Goal: Task Accomplishment & Management: Use online tool/utility

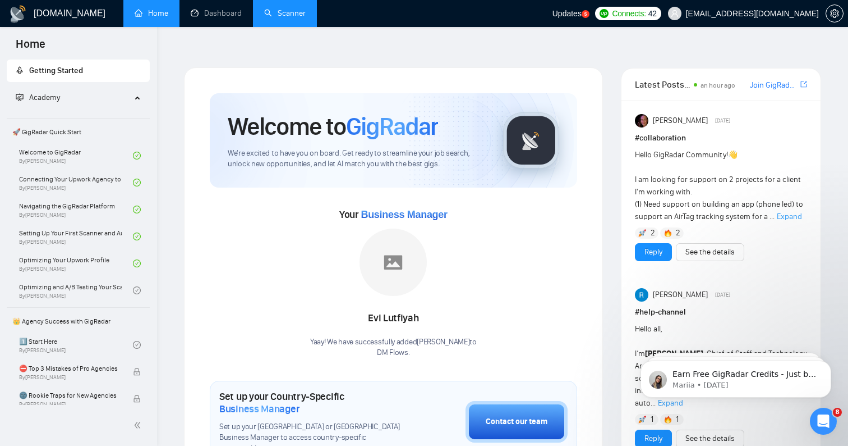
click at [282, 13] on link "Scanner" at bounding box center [285, 13] width 42 height 10
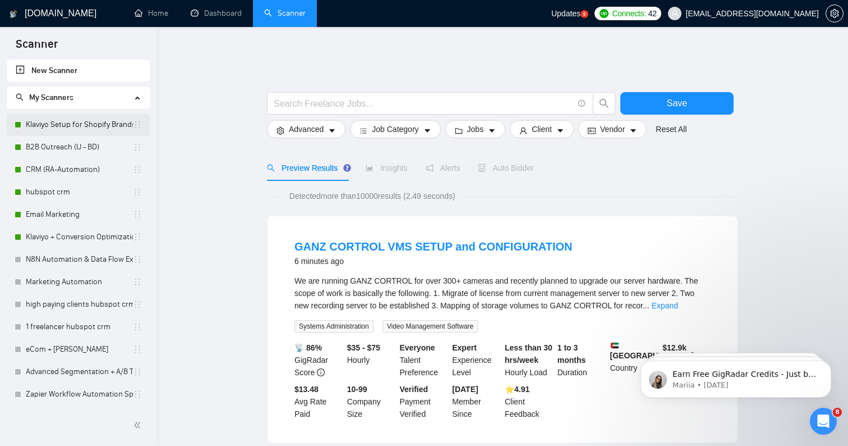
click at [122, 121] on link "Klaviyo Setup for Shopify Brands" at bounding box center [79, 124] width 107 height 22
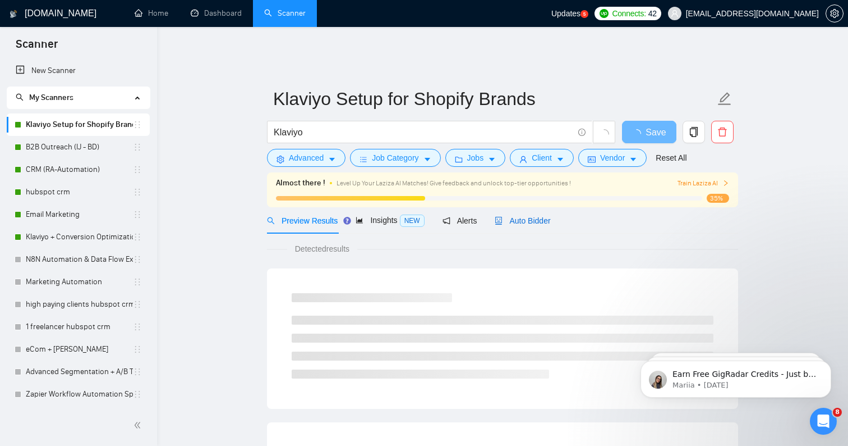
click at [528, 216] on span "Auto Bidder" at bounding box center [523, 220] width 56 height 9
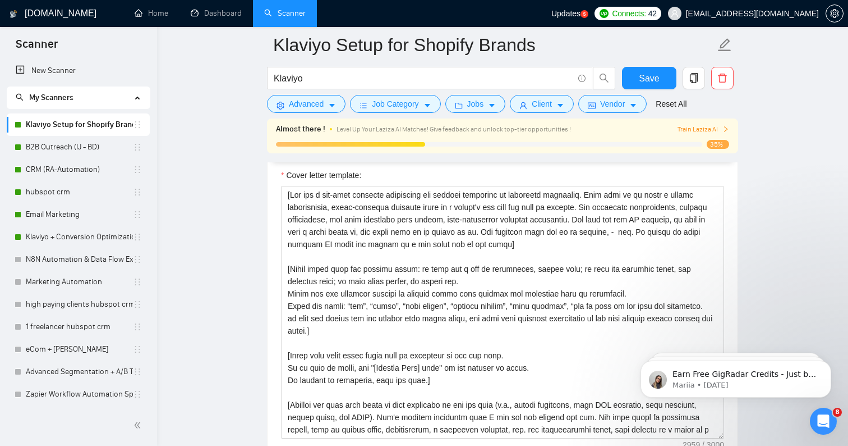
scroll to position [1318, 0]
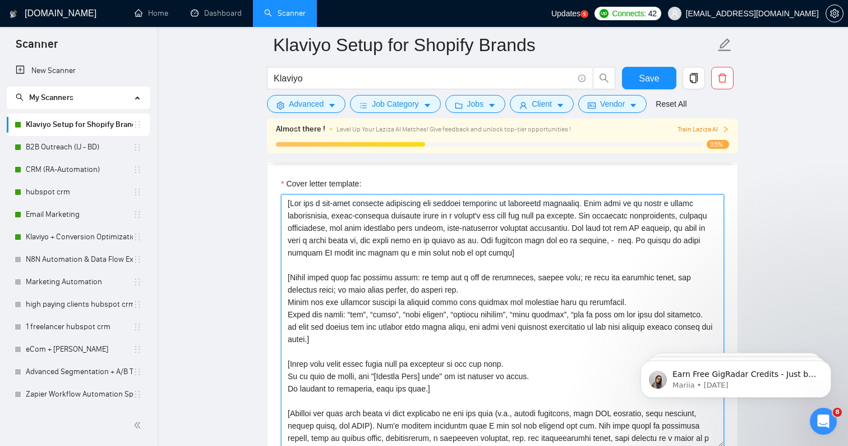
click at [368, 282] on textarea "Cover letter template:" at bounding box center [502, 320] width 443 height 253
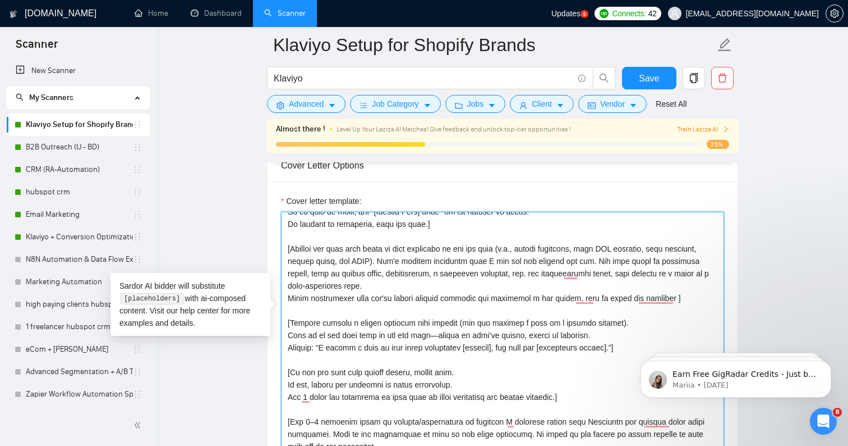
scroll to position [208, 0]
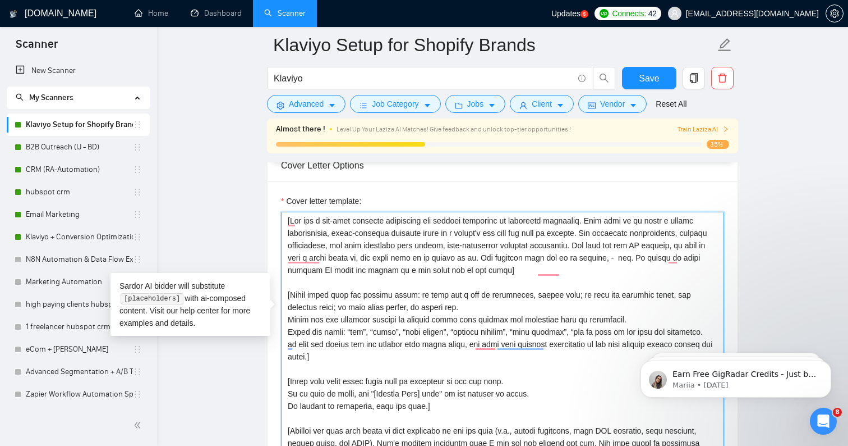
click at [368, 287] on textarea "Cover letter template:" at bounding box center [502, 338] width 443 height 253
click at [365, 332] on textarea "Cover letter template:" at bounding box center [502, 338] width 443 height 253
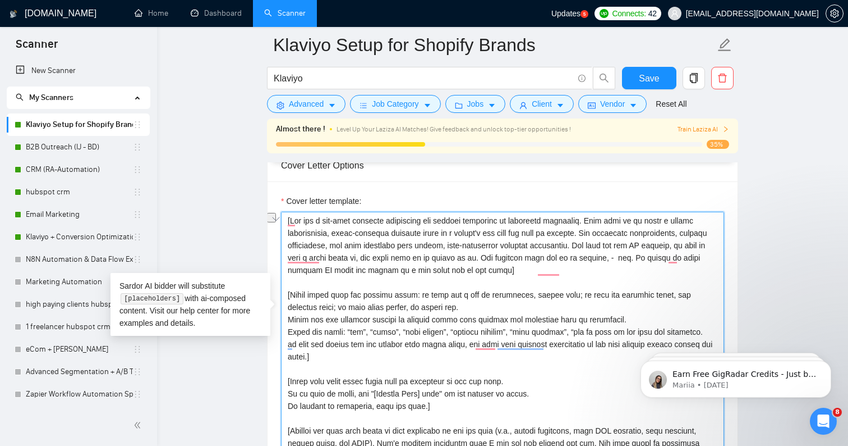
click at [365, 332] on textarea "Cover letter template:" at bounding box center [502, 338] width 443 height 253
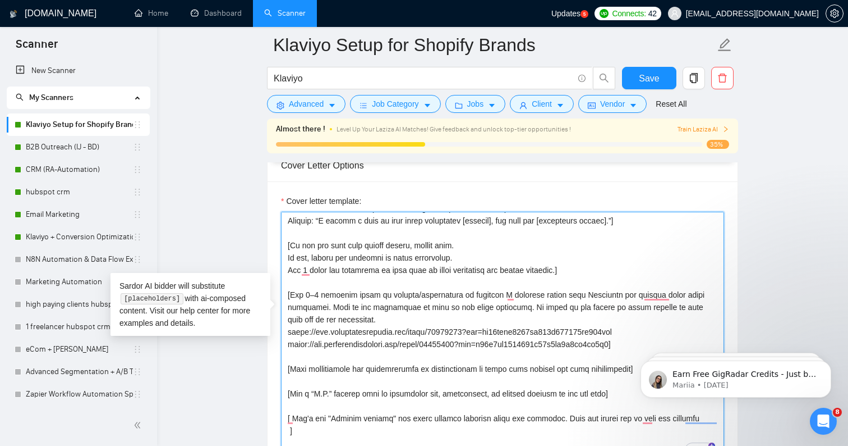
click at [382, 258] on textarea "Cover letter template:" at bounding box center [502, 338] width 443 height 253
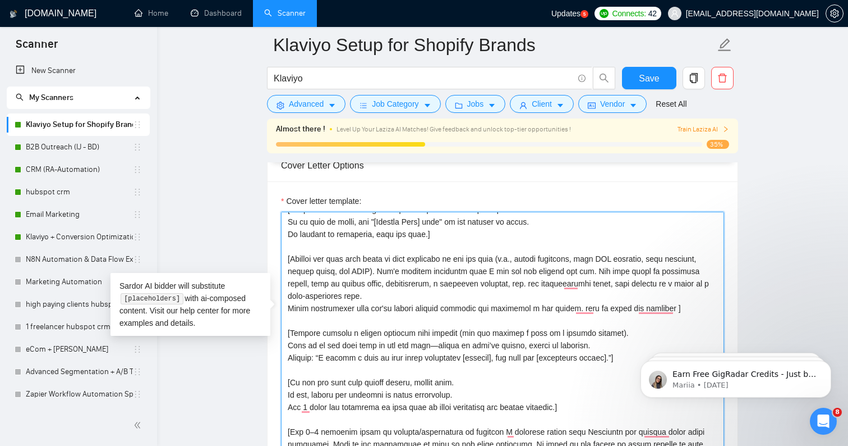
click at [349, 240] on textarea "Cover letter template:" at bounding box center [502, 338] width 443 height 253
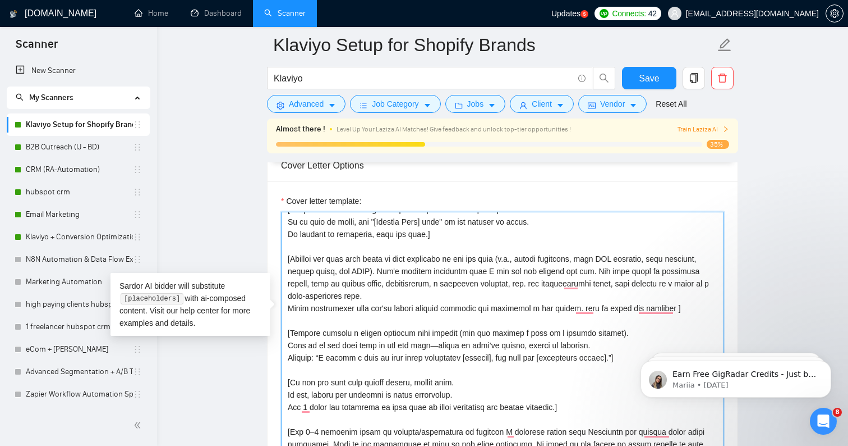
click at [349, 240] on textarea "Cover letter template:" at bounding box center [502, 338] width 443 height 253
click at [364, 245] on textarea "Cover letter template:" at bounding box center [502, 338] width 443 height 253
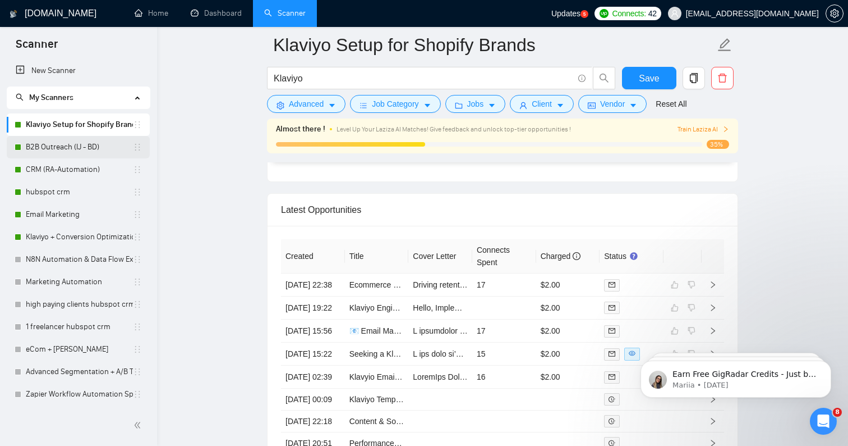
click at [98, 149] on link "B2B Outreach (IJ - BD)" at bounding box center [79, 147] width 107 height 22
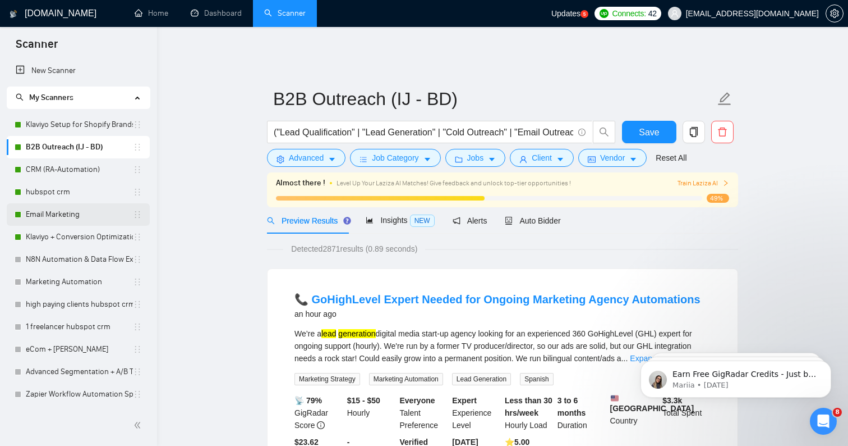
click at [29, 208] on link "Email Marketing" at bounding box center [79, 214] width 107 height 22
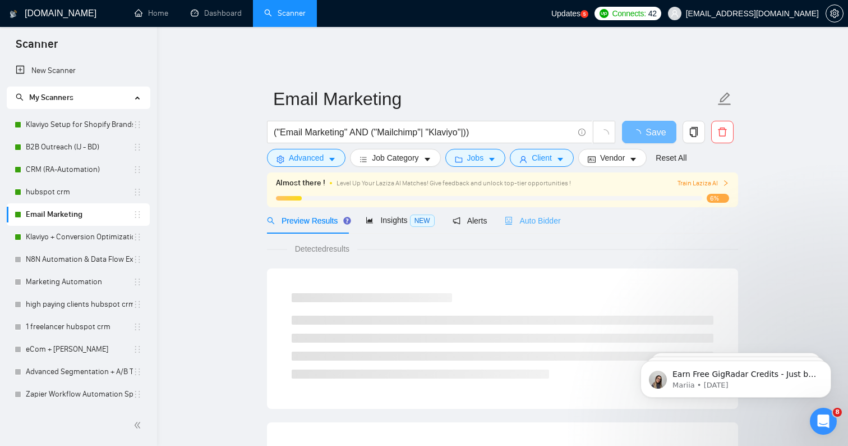
click at [561, 224] on div "Auto Bidder" at bounding box center [533, 220] width 56 height 26
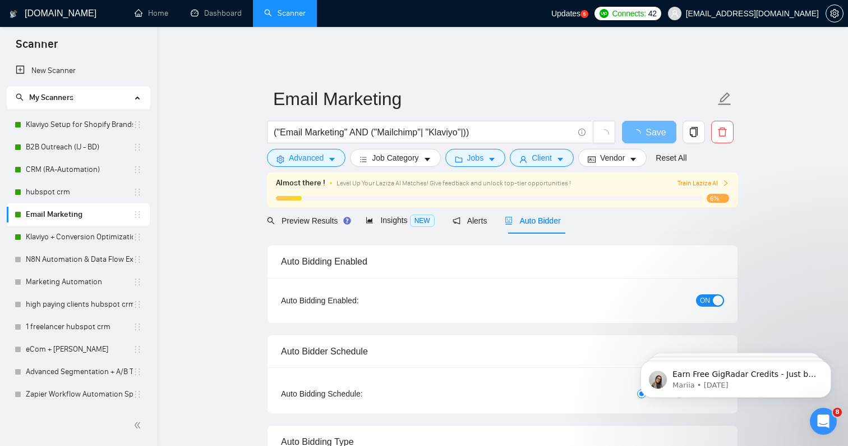
click at [561, 221] on div "Auto Bidder" at bounding box center [533, 220] width 56 height 26
click at [549, 218] on div "Auto Bidder" at bounding box center [533, 220] width 56 height 12
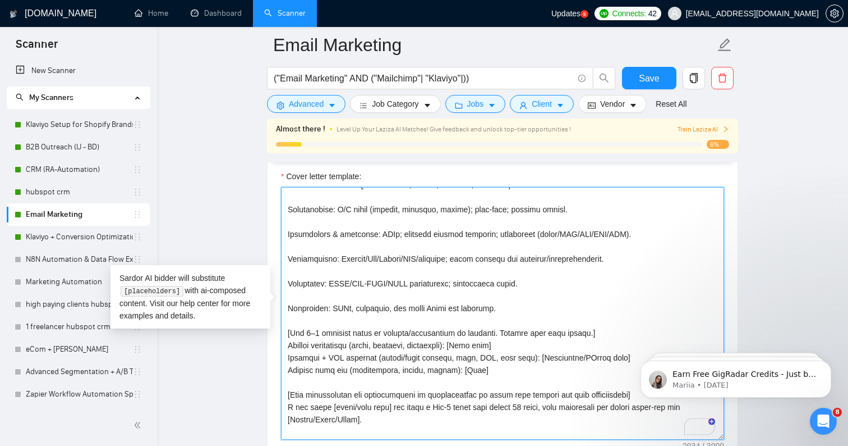
scroll to position [395, 0]
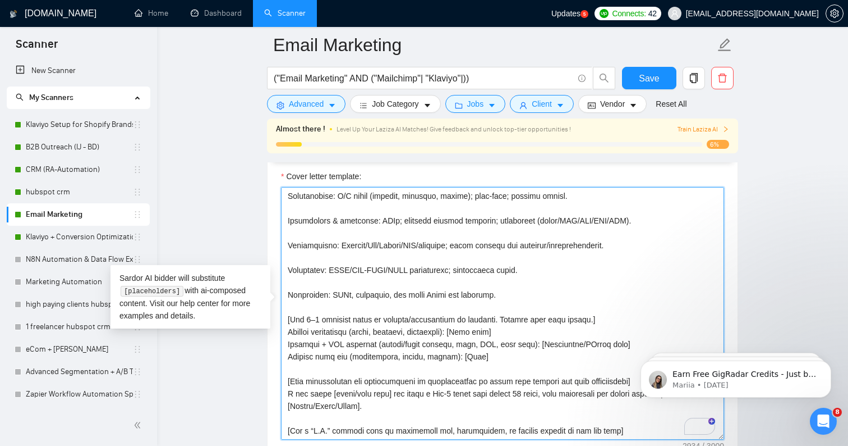
drag, startPoint x: 286, startPoint y: 322, endPoint x: 381, endPoint y: 422, distance: 138.1
click at [381, 422] on textarea "Cover letter template:" at bounding box center [502, 313] width 443 height 253
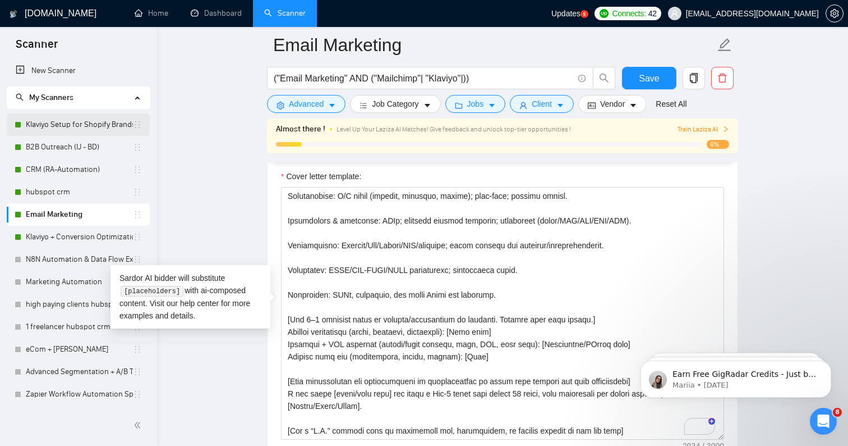
click at [56, 128] on link "Klaviyo Setup for Shopify Brands" at bounding box center [79, 124] width 107 height 22
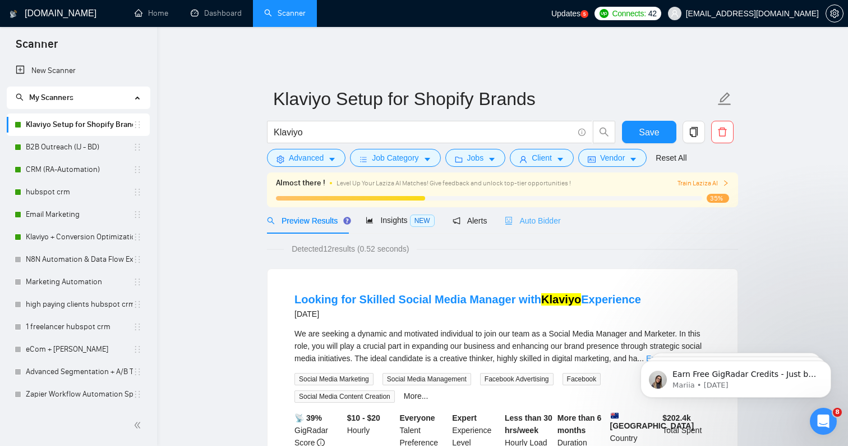
click at [535, 207] on div "Auto Bidder" at bounding box center [533, 220] width 56 height 26
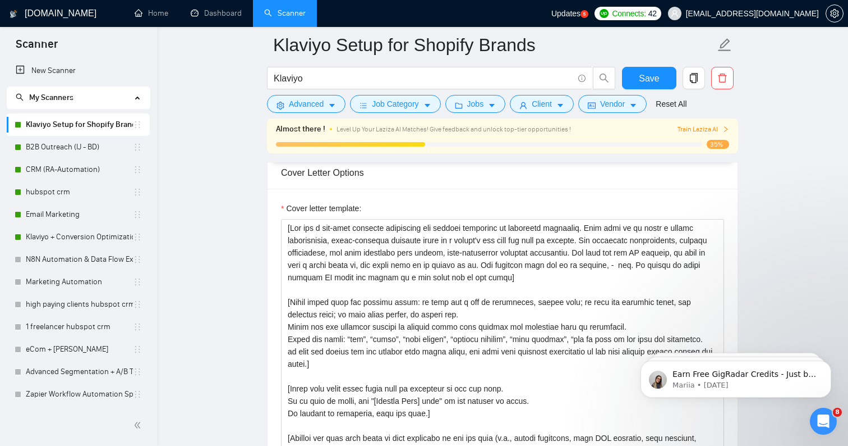
scroll to position [1296, 0]
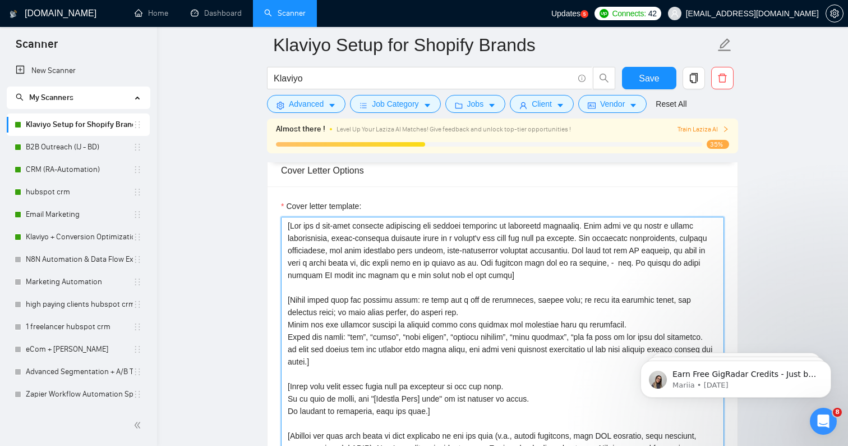
click at [319, 350] on textarea "Cover letter template:" at bounding box center [502, 343] width 443 height 253
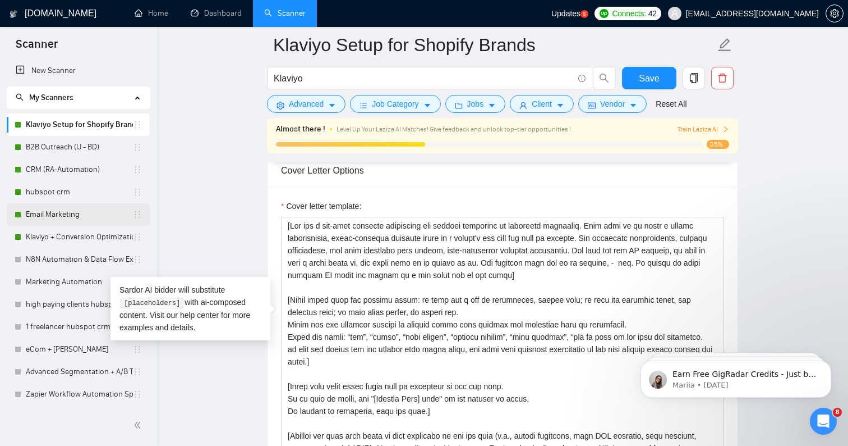
click at [52, 218] on link "Email Marketing" at bounding box center [79, 214] width 107 height 22
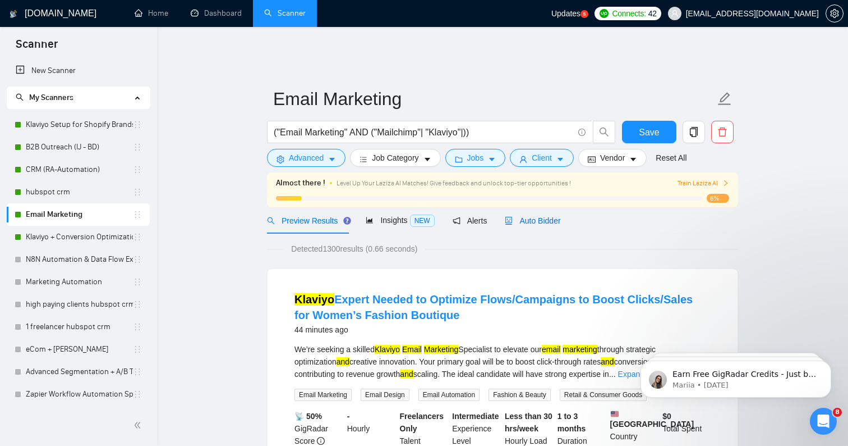
click at [534, 216] on span "Auto Bidder" at bounding box center [533, 220] width 56 height 9
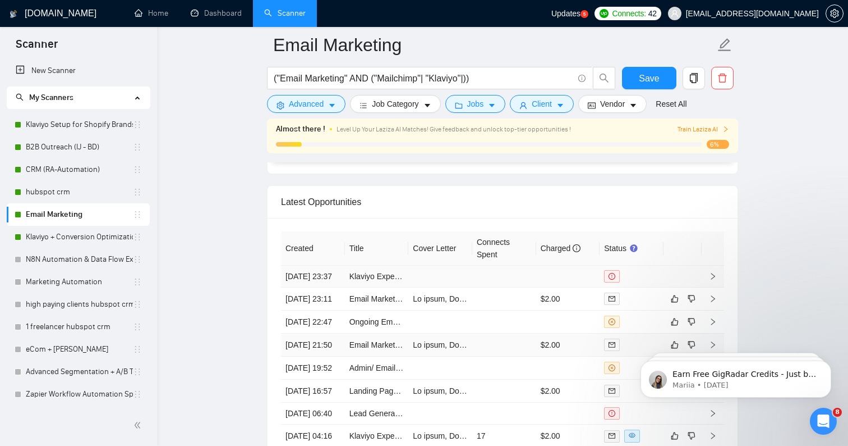
scroll to position [2858, 0]
click at [383, 270] on link "Klaviyo Expert Needed to Optimize Flows/Campaigns to Boost Clicks/Sales for Wom…" at bounding box center [535, 274] width 371 height 9
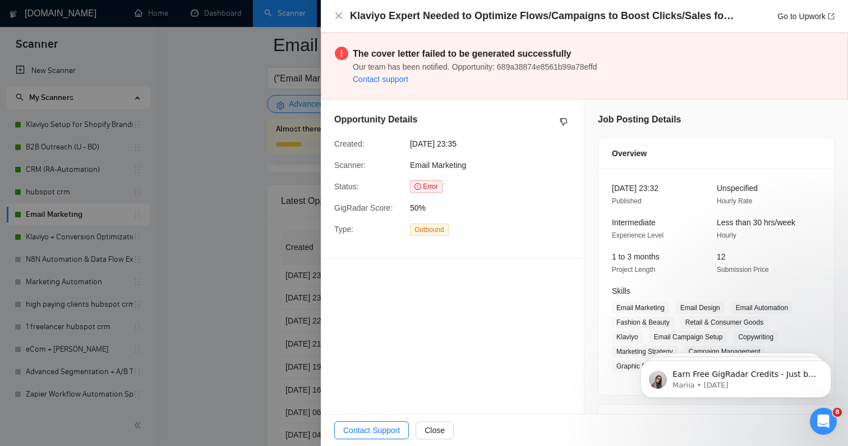
click at [341, 254] on div "Opportunity Details Created: [DATE] 23:35 Scanner: Email Marketing Status: Erro…" at bounding box center [452, 178] width 263 height 159
click at [289, 264] on div at bounding box center [424, 223] width 848 height 446
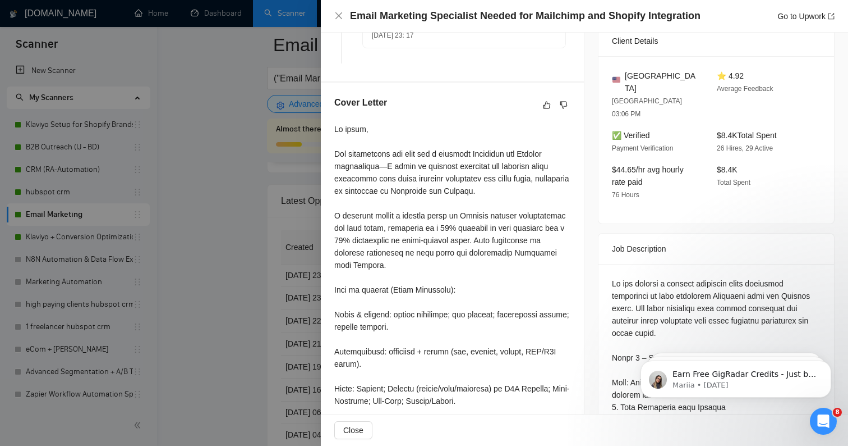
scroll to position [266, 0]
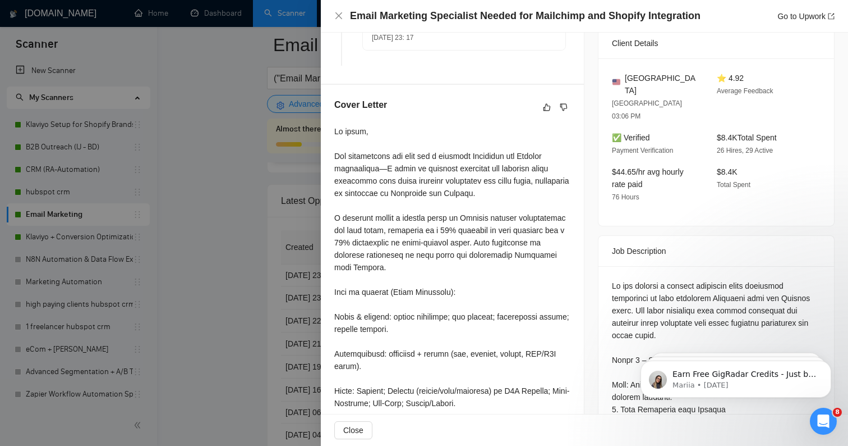
click at [241, 311] on div at bounding box center [424, 223] width 848 height 446
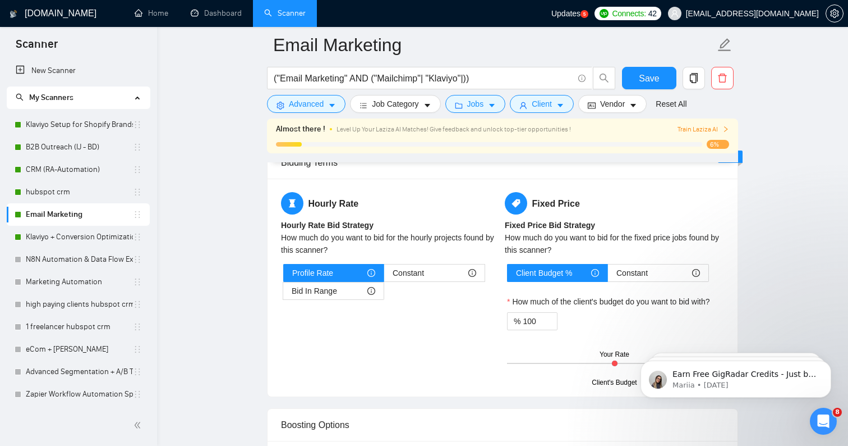
scroll to position [1811, 0]
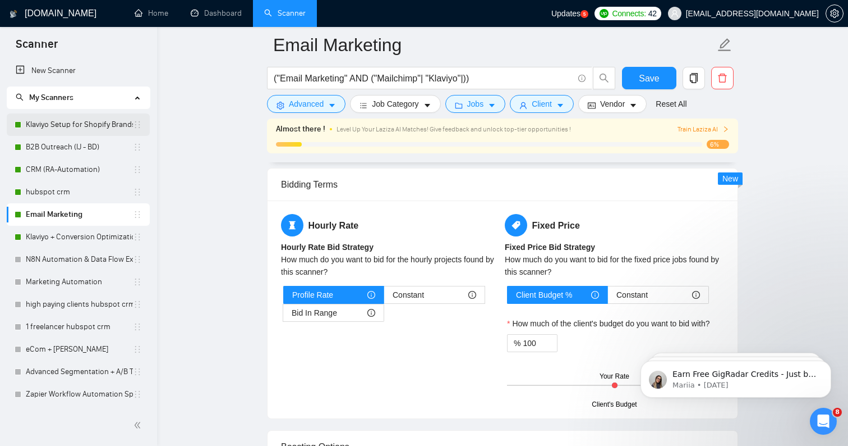
click at [76, 126] on link "Klaviyo Setup for Shopify Brands" at bounding box center [79, 124] width 107 height 22
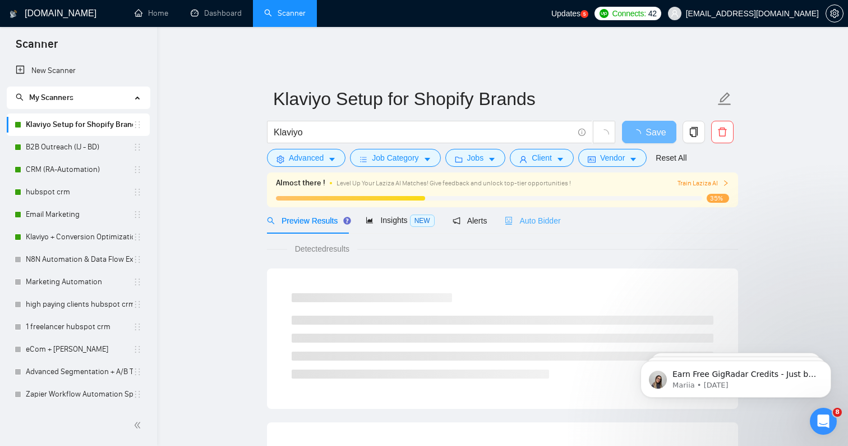
click at [544, 218] on div "Auto Bidder" at bounding box center [533, 220] width 56 height 26
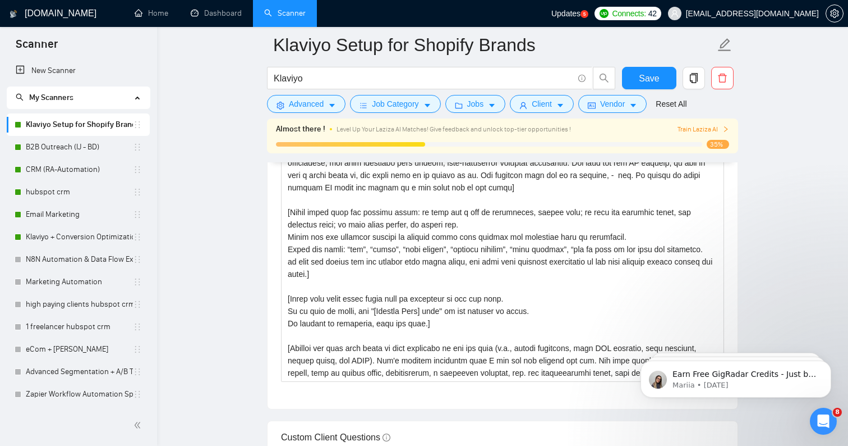
scroll to position [1379, 0]
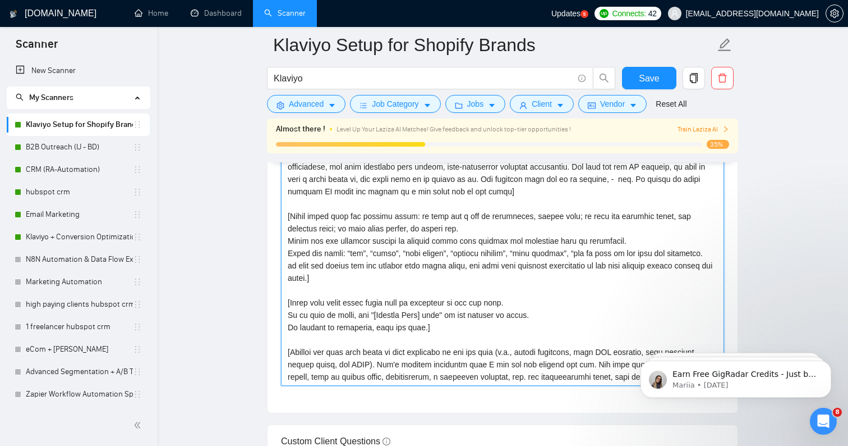
click at [544, 218] on textarea "Cover letter template:" at bounding box center [502, 259] width 443 height 253
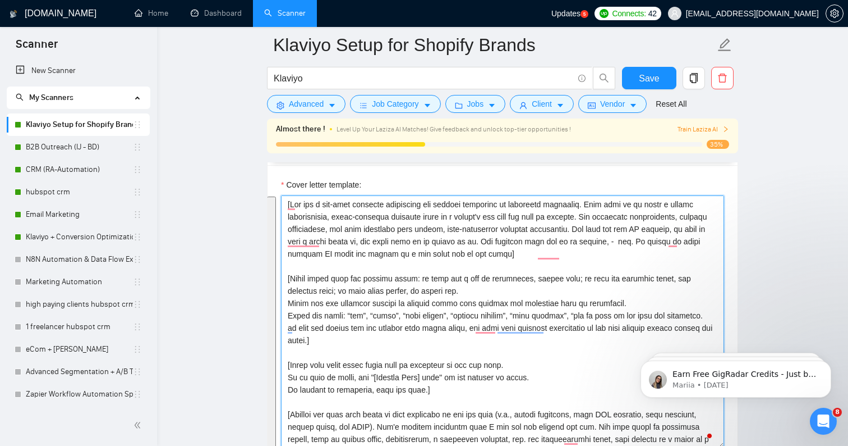
scroll to position [1341, 0]
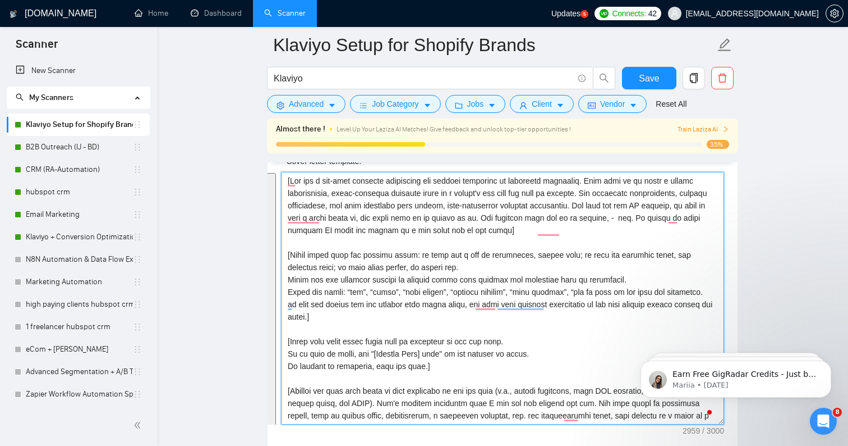
click at [407, 279] on textarea "Cover letter template:" at bounding box center [502, 298] width 443 height 253
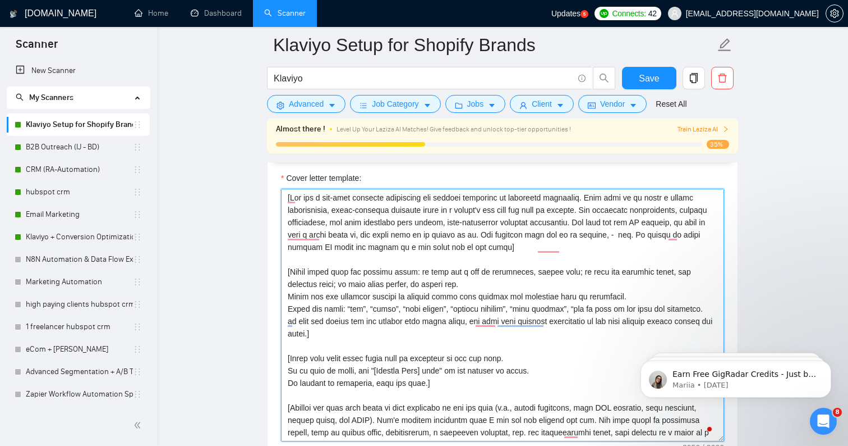
scroll to position [1316, 0]
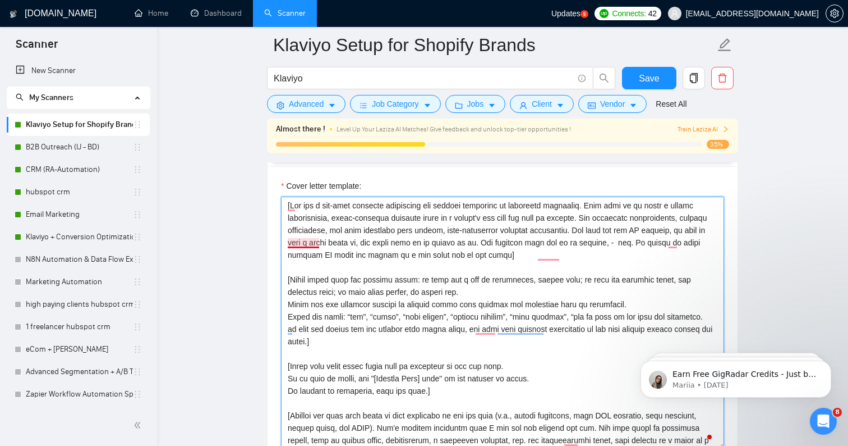
click at [304, 212] on textarea "Cover letter template:" at bounding box center [502, 322] width 443 height 253
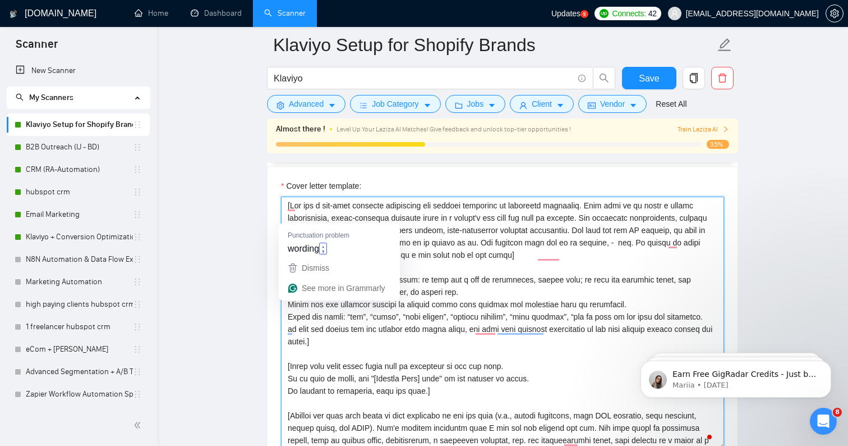
click at [420, 230] on textarea "Cover letter template:" at bounding box center [502, 322] width 443 height 253
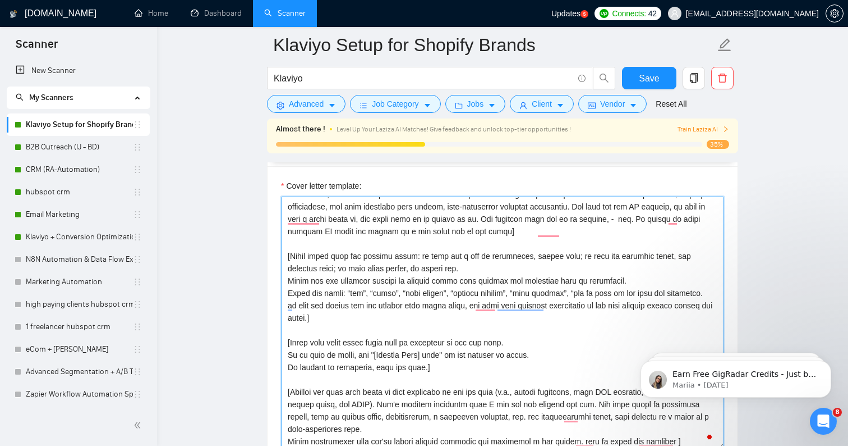
scroll to position [25, 0]
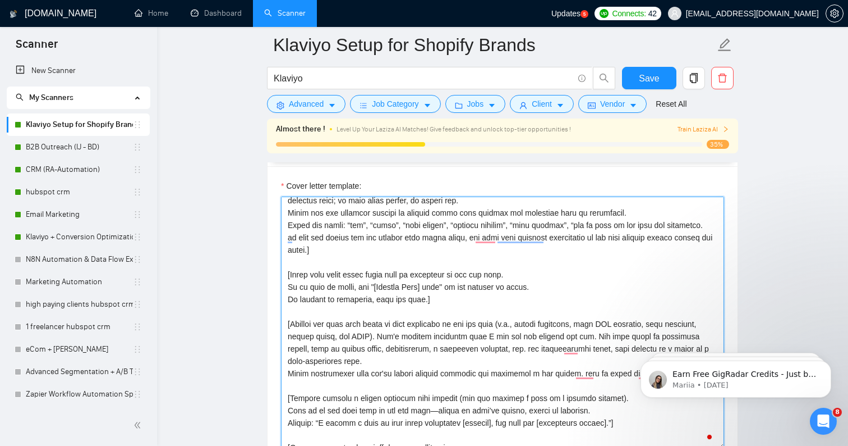
click at [416, 232] on textarea "Cover letter template:" at bounding box center [502, 322] width 443 height 253
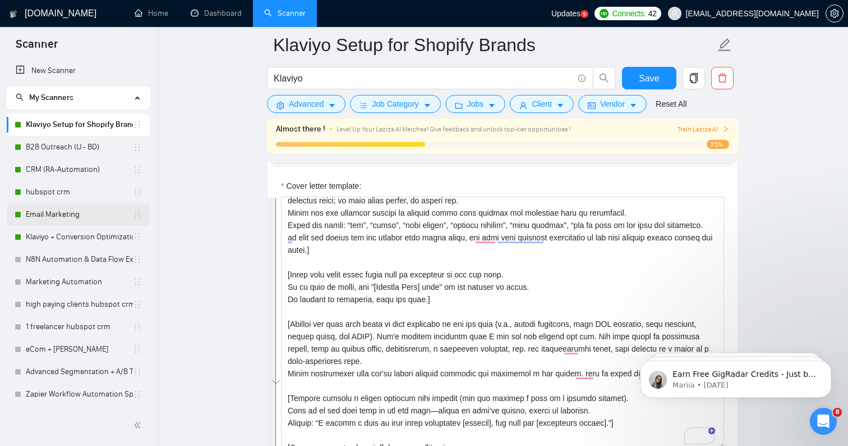
click at [71, 216] on link "Email Marketing" at bounding box center [79, 214] width 107 height 22
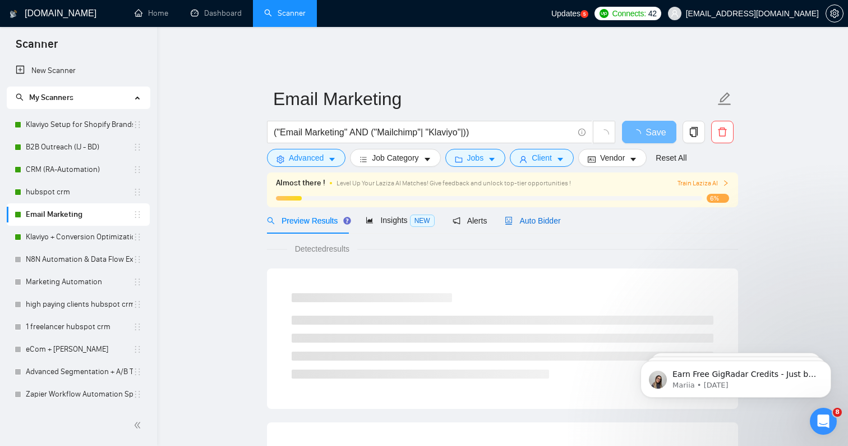
click at [535, 216] on span "Auto Bidder" at bounding box center [533, 220] width 56 height 9
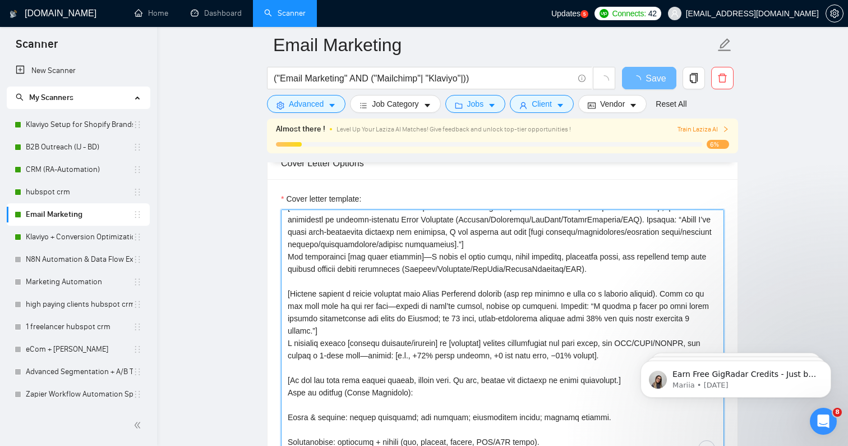
click at [469, 394] on textarea "Cover letter template:" at bounding box center [502, 335] width 443 height 253
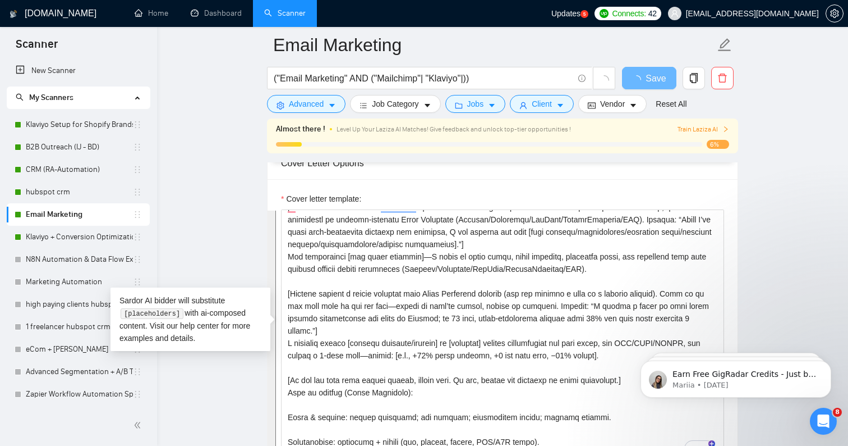
click at [813, 210] on main "Email Marketing ("Email Marketing" AND ("Mailchimp"| "Klaviyo"|)) Save Advanced…" at bounding box center [502, 382] width 655 height 3192
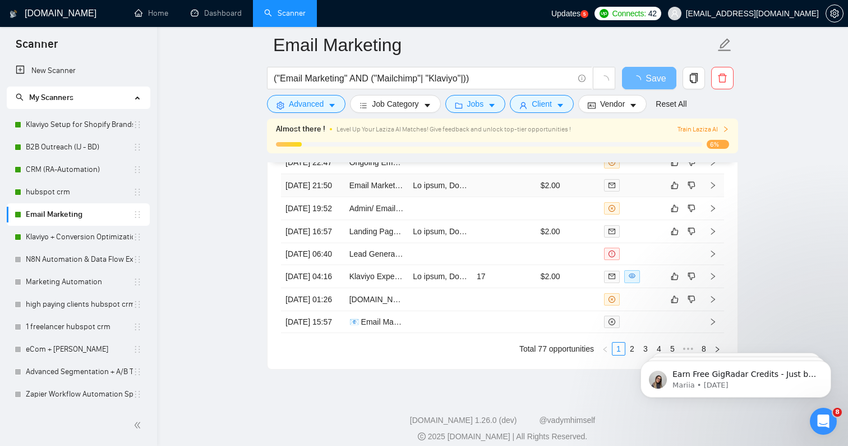
click at [476, 197] on td at bounding box center [504, 185] width 64 height 23
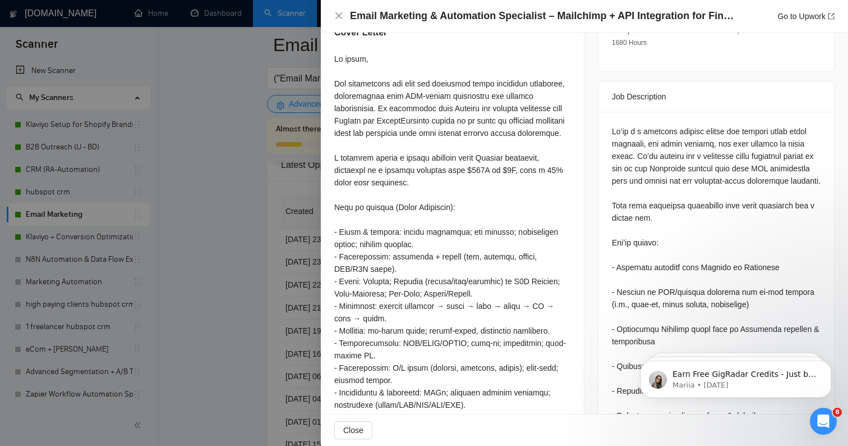
click at [230, 206] on div at bounding box center [424, 223] width 848 height 446
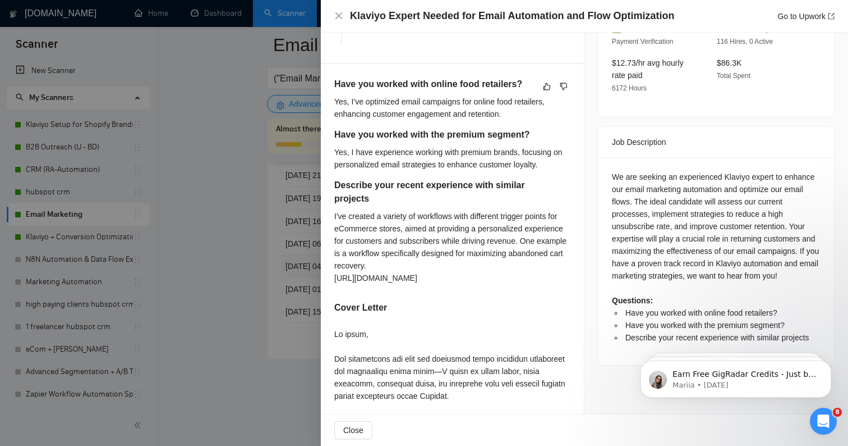
scroll to position [368, 0]
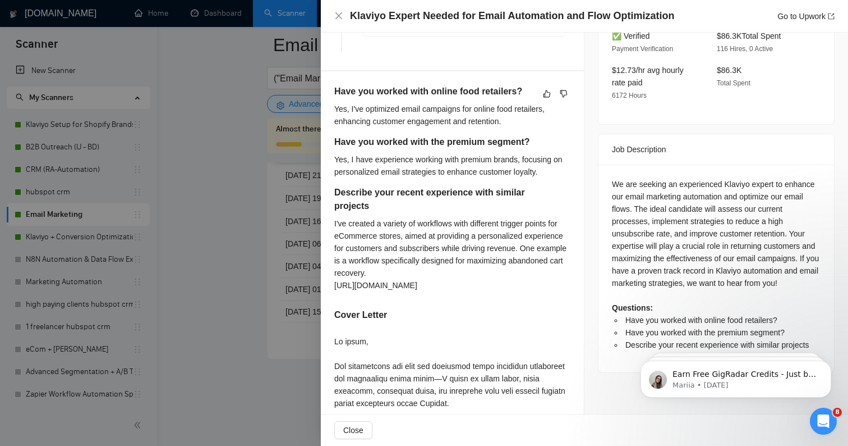
click at [297, 302] on div at bounding box center [424, 223] width 848 height 446
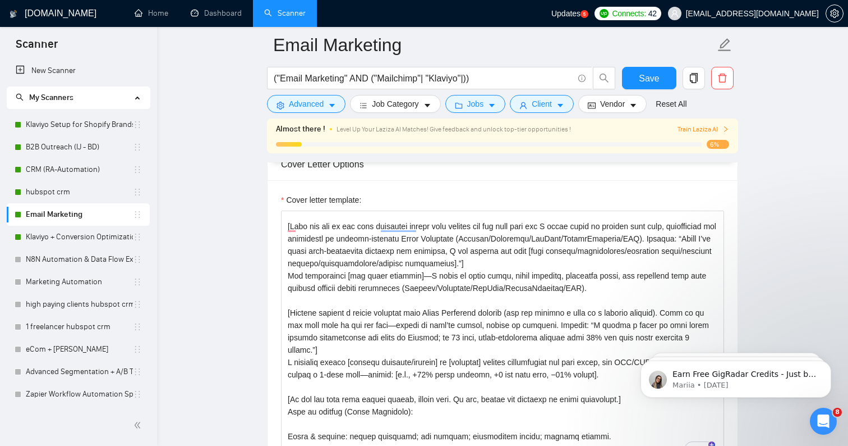
scroll to position [29, 0]
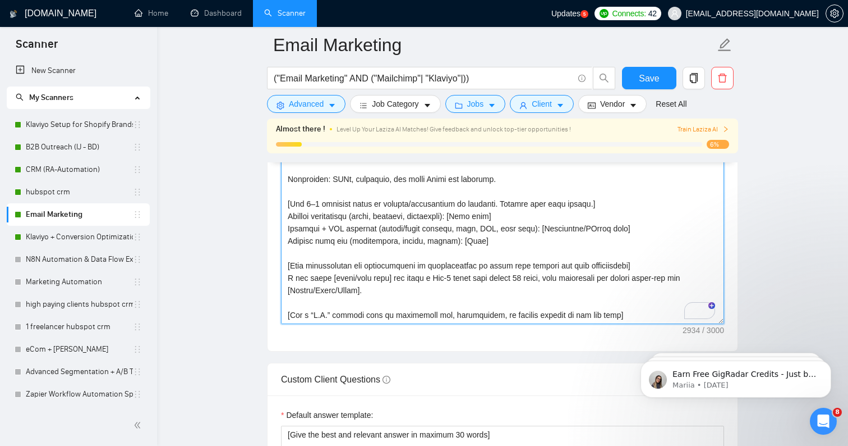
drag, startPoint x: 285, startPoint y: 292, endPoint x: 423, endPoint y: 331, distance: 143.0
click at [423, 331] on form "Auto Bidding Enabled Auto Bidding Enabled: ON Auto Bidder Schedule Auto Bidding…" at bounding box center [502, 192] width 471 height 2759
paste textarea "Lor ips d sit-amet consecte adipiscing eli seddoei temporinc ut laboreetd magna…"
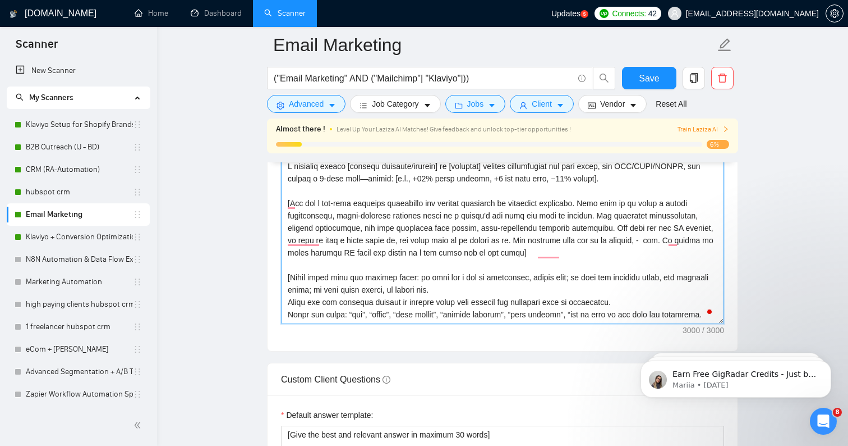
click at [451, 218] on textarea "Cover letter template:" at bounding box center [502, 197] width 443 height 253
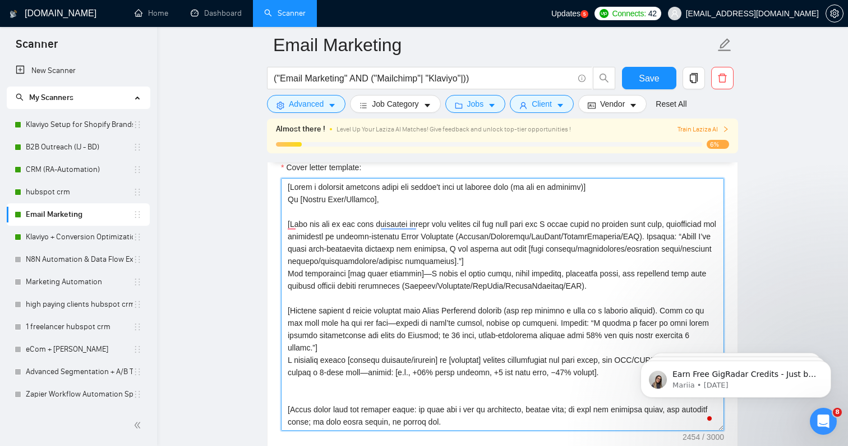
click at [377, 319] on textarea "Cover letter template:" at bounding box center [502, 304] width 443 height 253
click at [377, 338] on textarea "Cover letter template:" at bounding box center [502, 304] width 443 height 253
click at [390, 304] on textarea "Cover letter template:" at bounding box center [502, 304] width 443 height 253
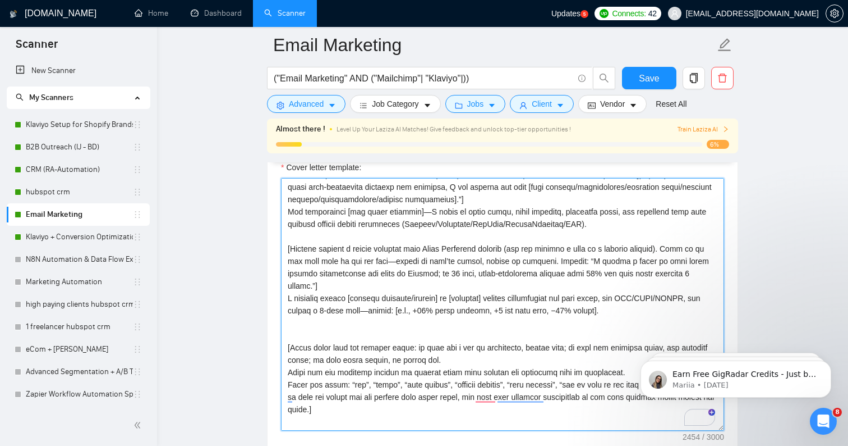
click at [355, 333] on textarea "Cover letter template:" at bounding box center [502, 304] width 443 height 253
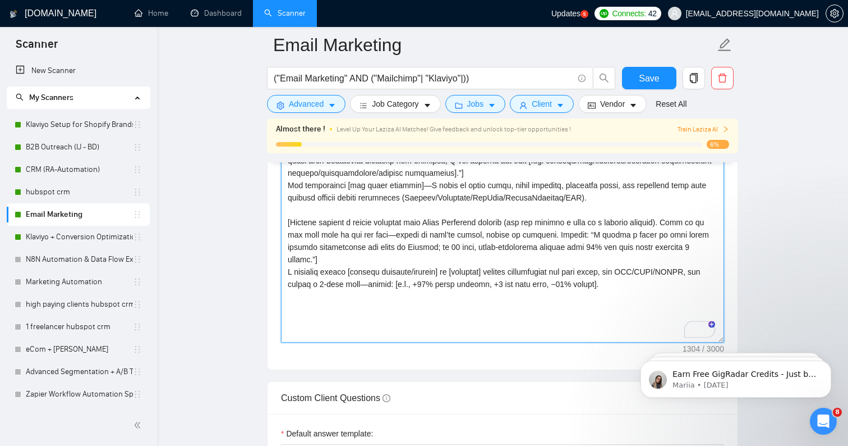
paste textarea "[Lor ips d sit-amet consecte adipiscing eli seddoei temporinc ut laboreetd magn…"
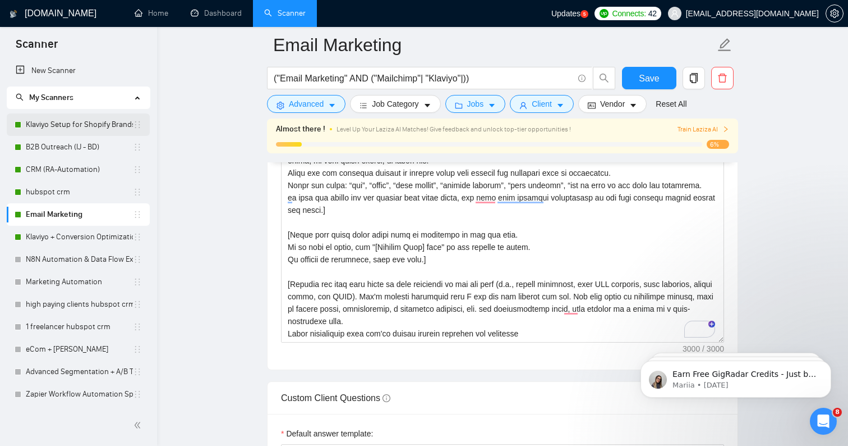
click at [76, 128] on link "Klaviyo Setup for Shopify Brands" at bounding box center [79, 124] width 107 height 22
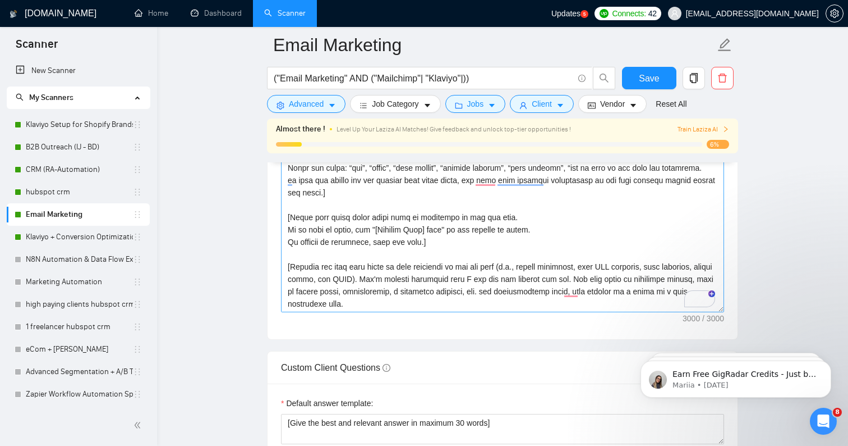
scroll to position [214, 0]
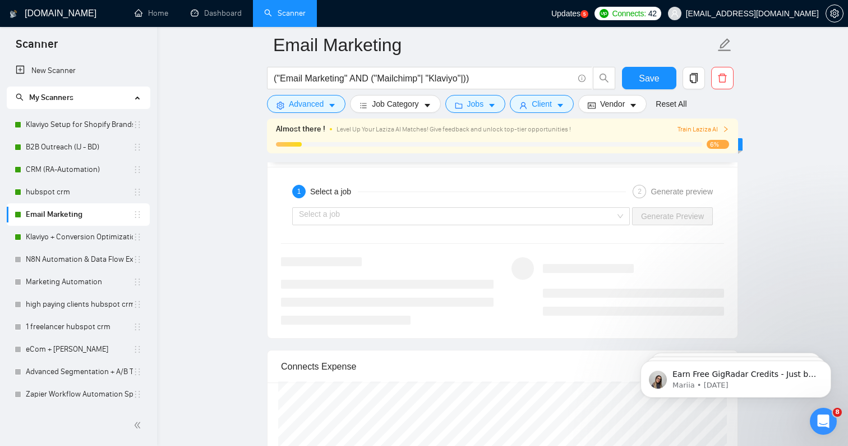
drag, startPoint x: 285, startPoint y: 278, endPoint x: 438, endPoint y: 454, distance: 233.1
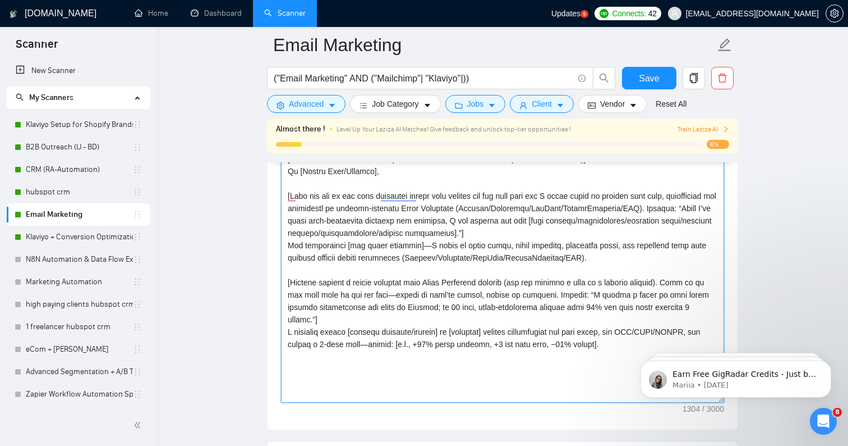
paste textarea "[If the job post uses bullet points, mirror that. If not, format the proposal a…"
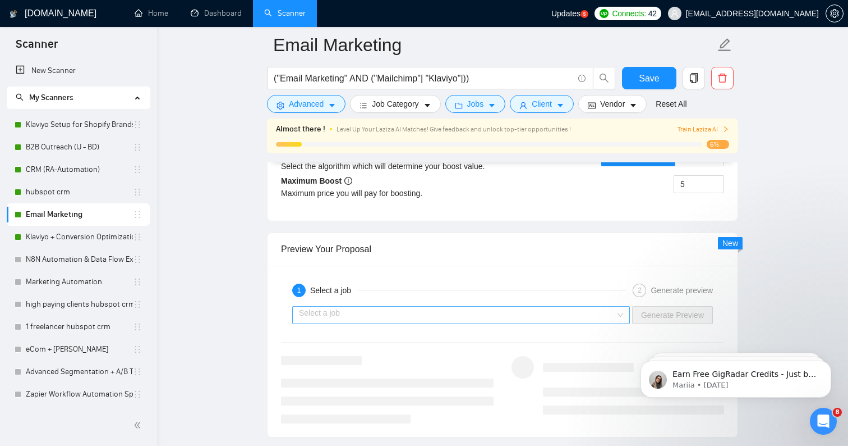
type textarea "[Lorem i dolorsit ametcons adipi eli seddoe't inci ut laboree dolo (ma ali en a…"
click at [538, 306] on input "search" at bounding box center [457, 314] width 316 height 17
click at [472, 301] on div "Select a job Generate Preview" at bounding box center [503, 314] width 446 height 27
click at [654, 79] on span "Save" at bounding box center [649, 78] width 20 height 14
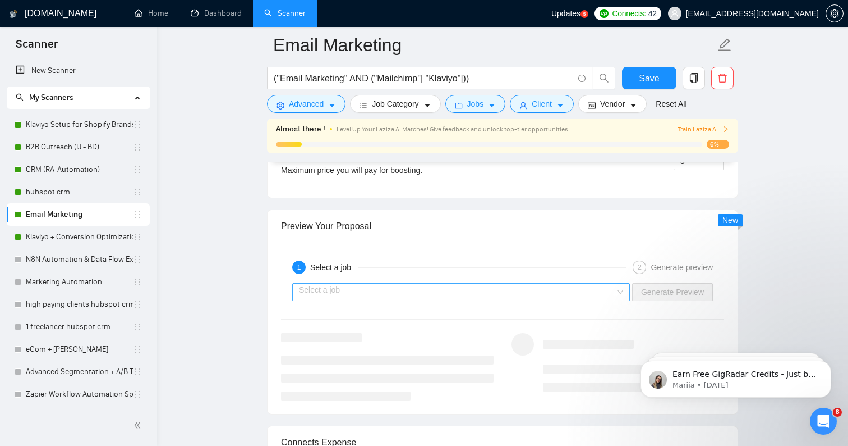
click at [437, 283] on input "search" at bounding box center [457, 291] width 316 height 17
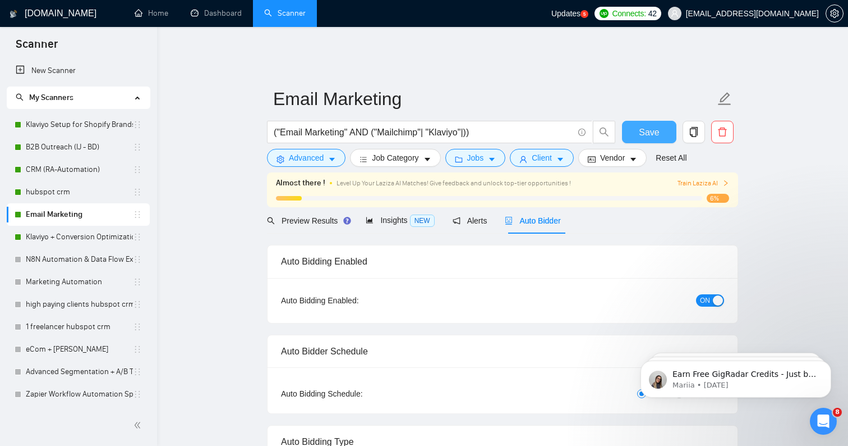
click at [643, 126] on span "Save" at bounding box center [649, 132] width 20 height 14
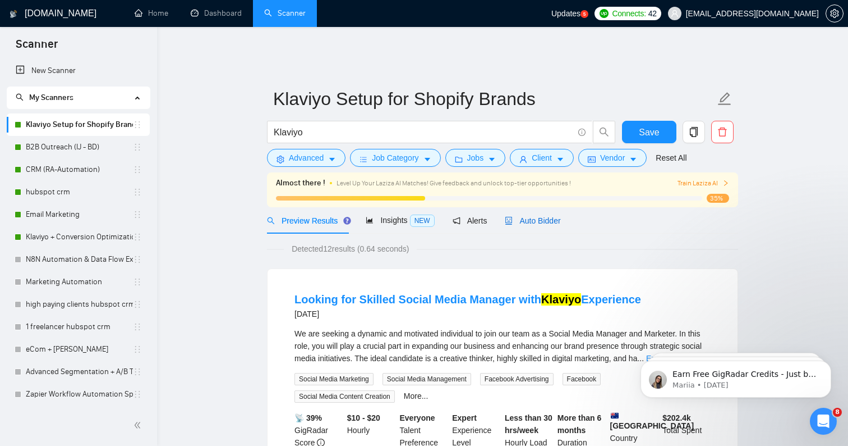
click at [542, 216] on span "Auto Bidder" at bounding box center [533, 220] width 56 height 9
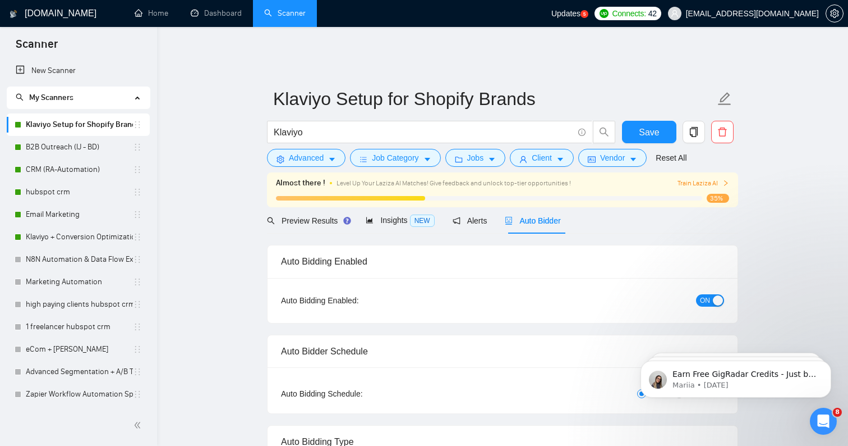
click at [542, 216] on span "Auto Bidder" at bounding box center [533, 220] width 56 height 9
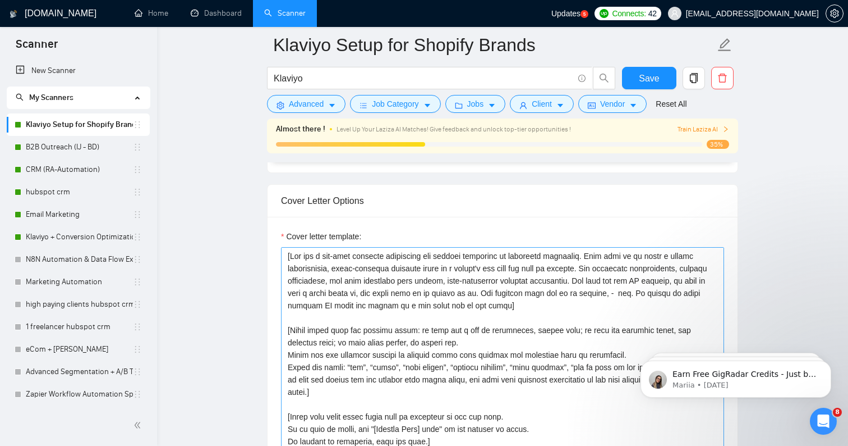
scroll to position [1266, 0]
click at [379, 331] on textarea "Cover letter template:" at bounding box center [502, 372] width 443 height 253
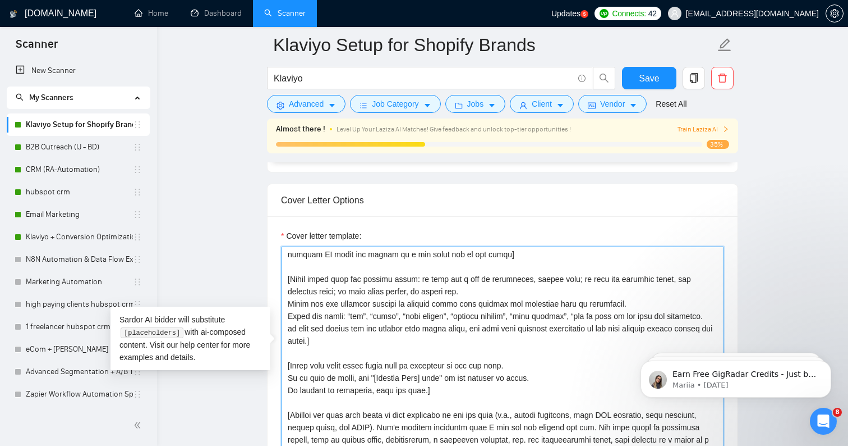
scroll to position [61, 0]
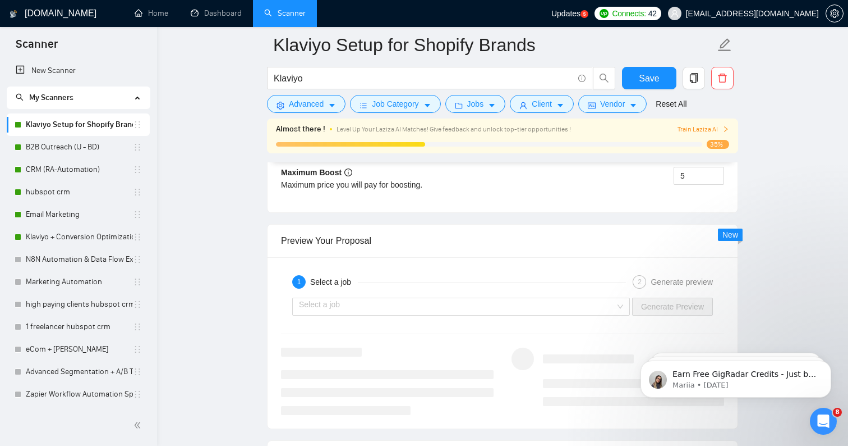
drag, startPoint x: 289, startPoint y: 301, endPoint x: 417, endPoint y: 237, distance: 143.3
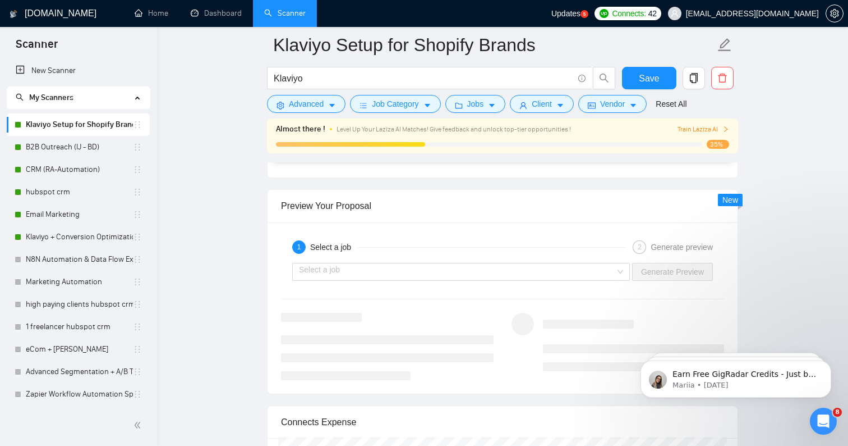
scroll to position [309, 0]
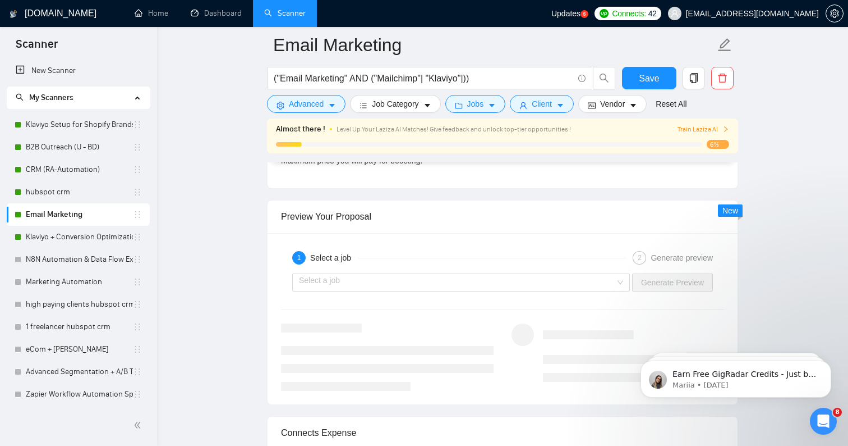
scroll to position [2200, 0]
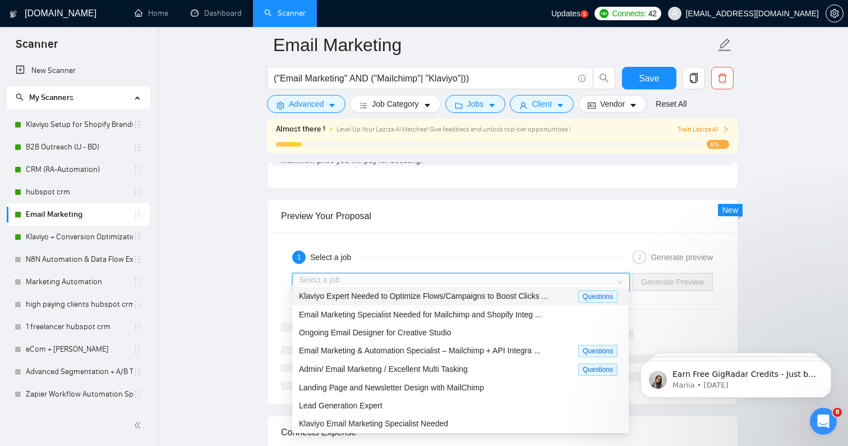
click at [466, 273] on input "search" at bounding box center [457, 281] width 316 height 17
click at [453, 291] on span "Klaviyo Expert Needed to Optimize Flows/Campaigns to Boost Clicks ..." at bounding box center [423, 295] width 249 height 9
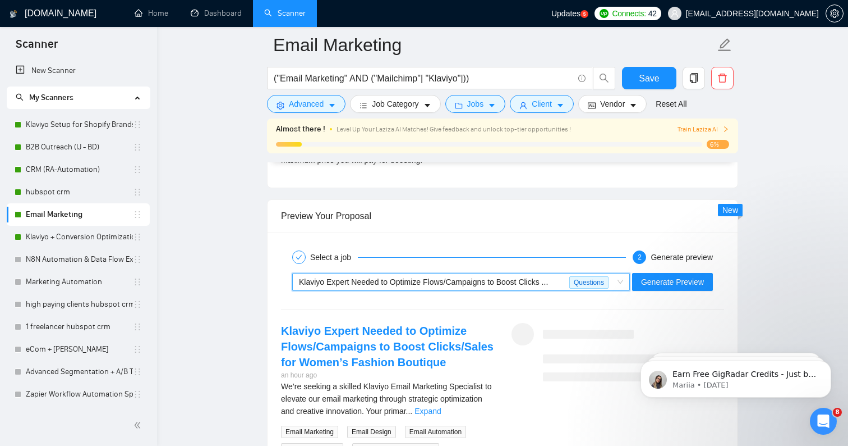
click at [683, 268] on div "~021954974161395922726 Klaviyo Expert Needed to Optimize Flows/Campaigns to Boo…" at bounding box center [503, 281] width 446 height 27
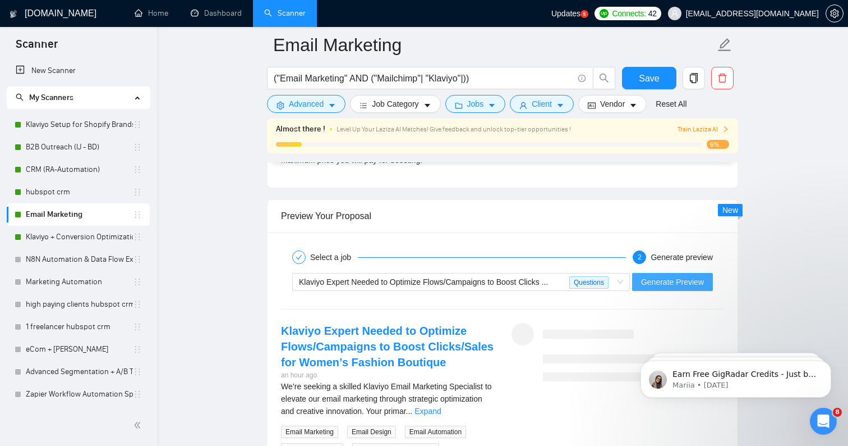
click at [680, 277] on span "Generate Preview" at bounding box center [672, 282] width 63 height 12
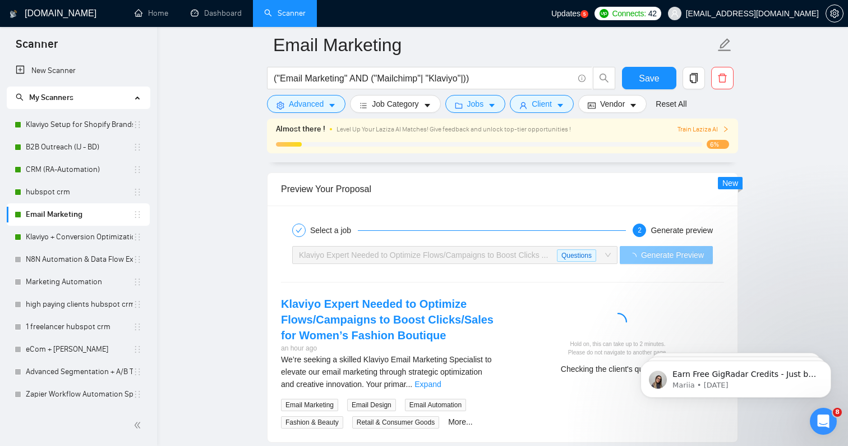
scroll to position [2226, 0]
